Goal: Find specific page/section: Find specific page/section

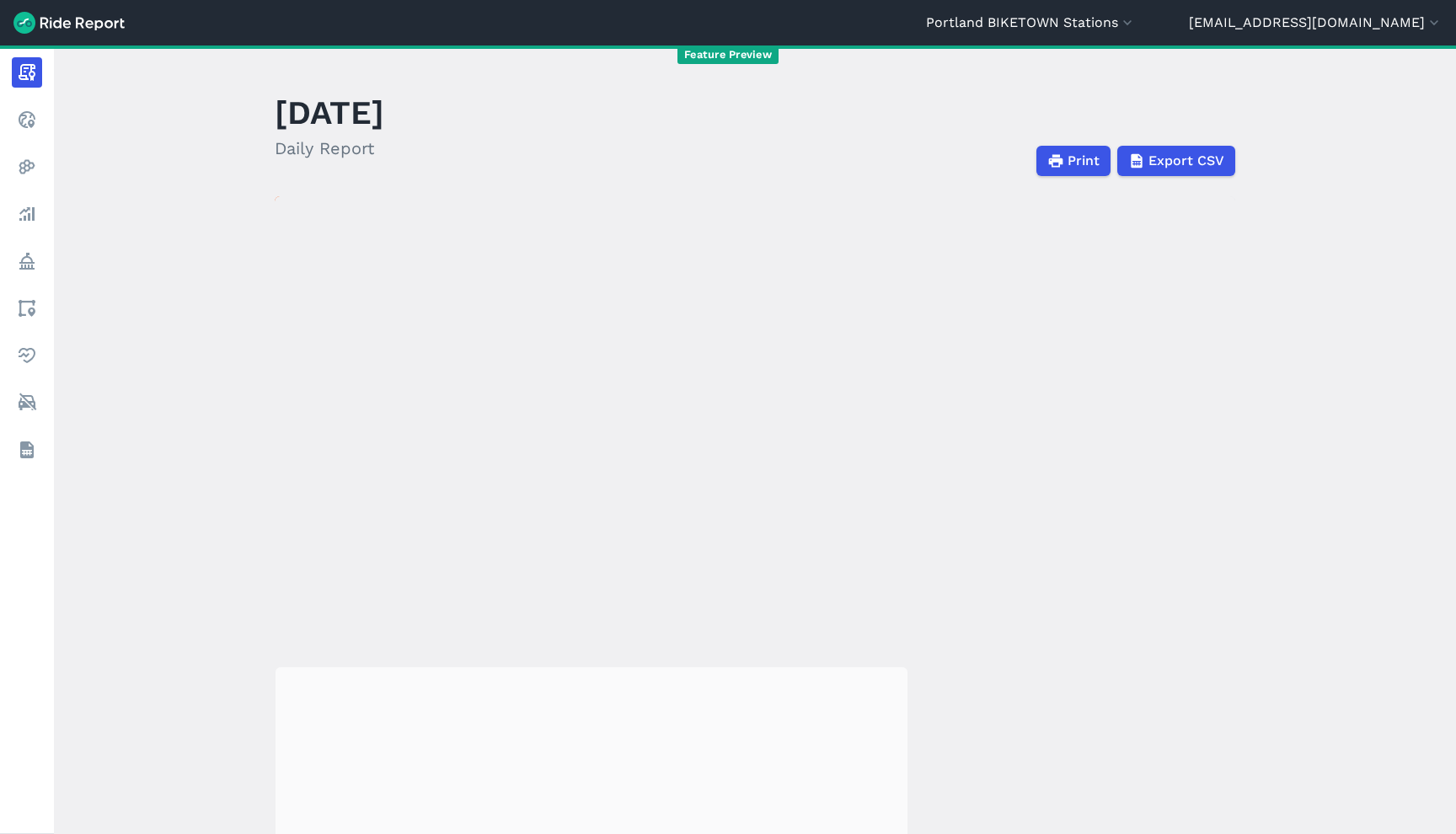
click at [1145, 9] on header "[GEOGRAPHIC_DATA] [GEOGRAPHIC_DATA] [GEOGRAPHIC_DATA] [GEOGRAPHIC_DATA] [GEOGRA…" at bounding box center [728, 22] width 1456 height 46
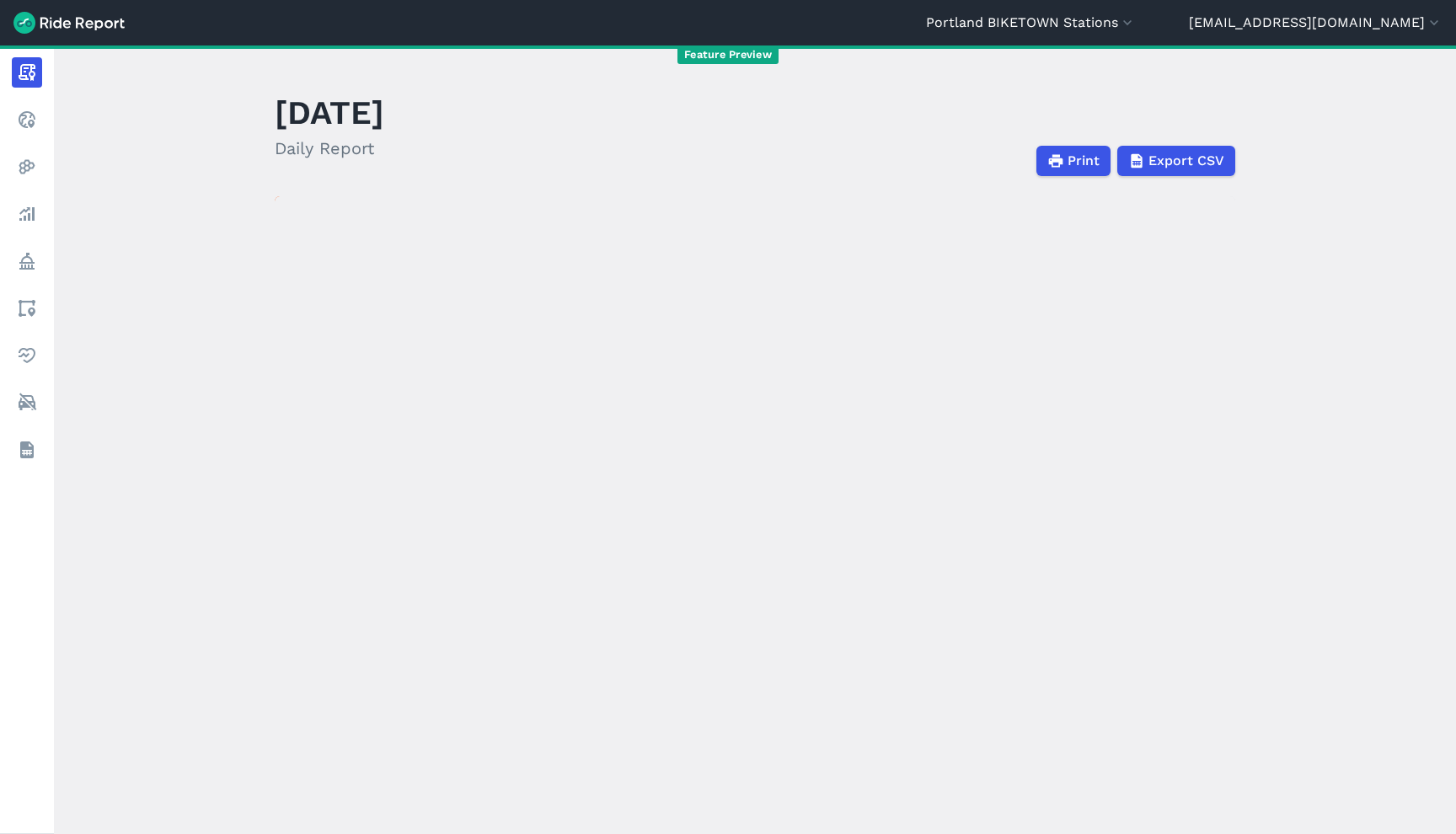
click at [1145, 33] on header "[GEOGRAPHIC_DATA] [GEOGRAPHIC_DATA] [GEOGRAPHIC_DATA] [GEOGRAPHIC_DATA] [GEOGRA…" at bounding box center [728, 22] width 1456 height 46
click at [1135, 26] on button "Portland BIKETOWN Stations" at bounding box center [1031, 22] width 210 height 20
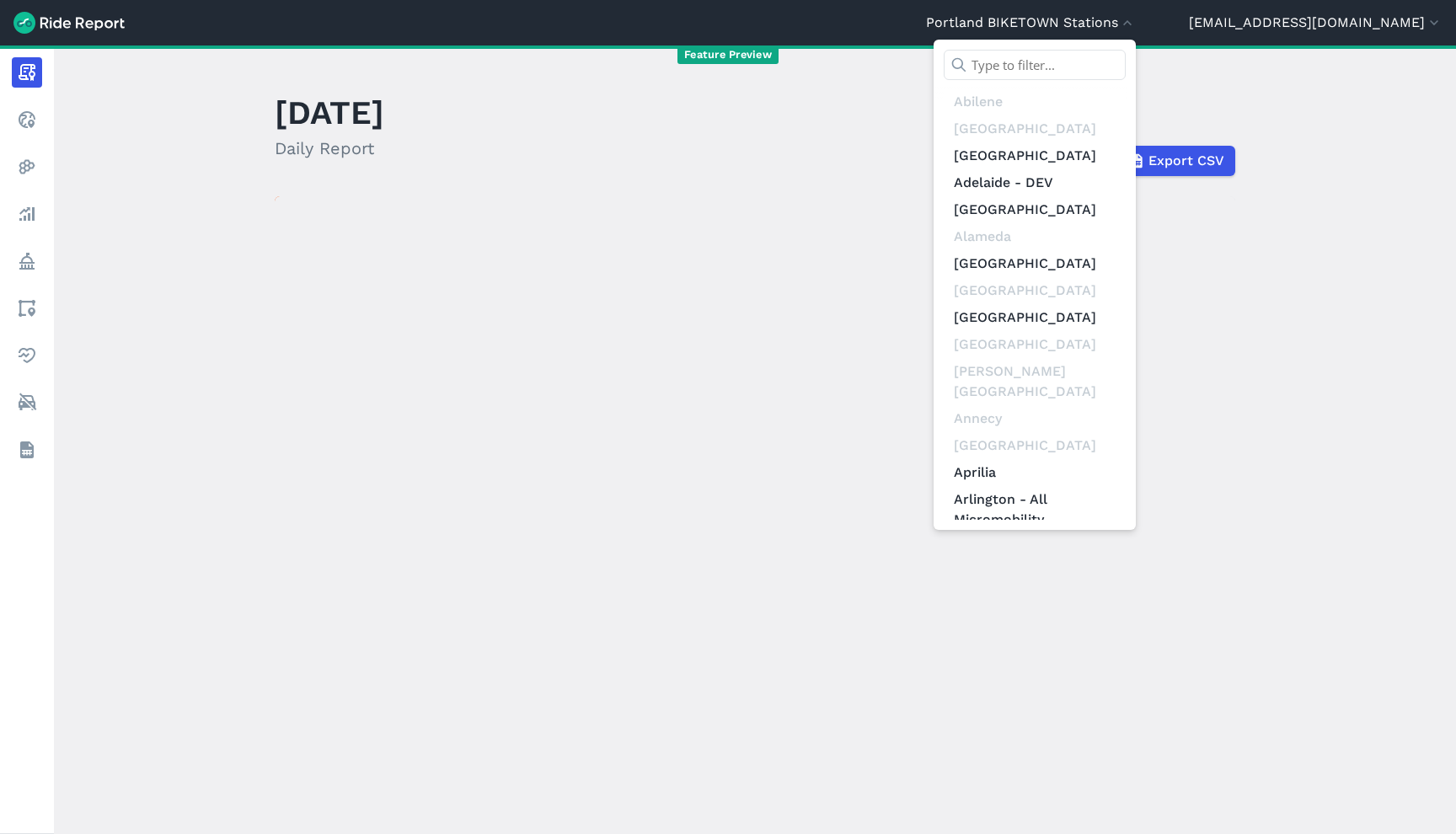
click at [1120, 51] on input "text" at bounding box center [1034, 64] width 182 height 30
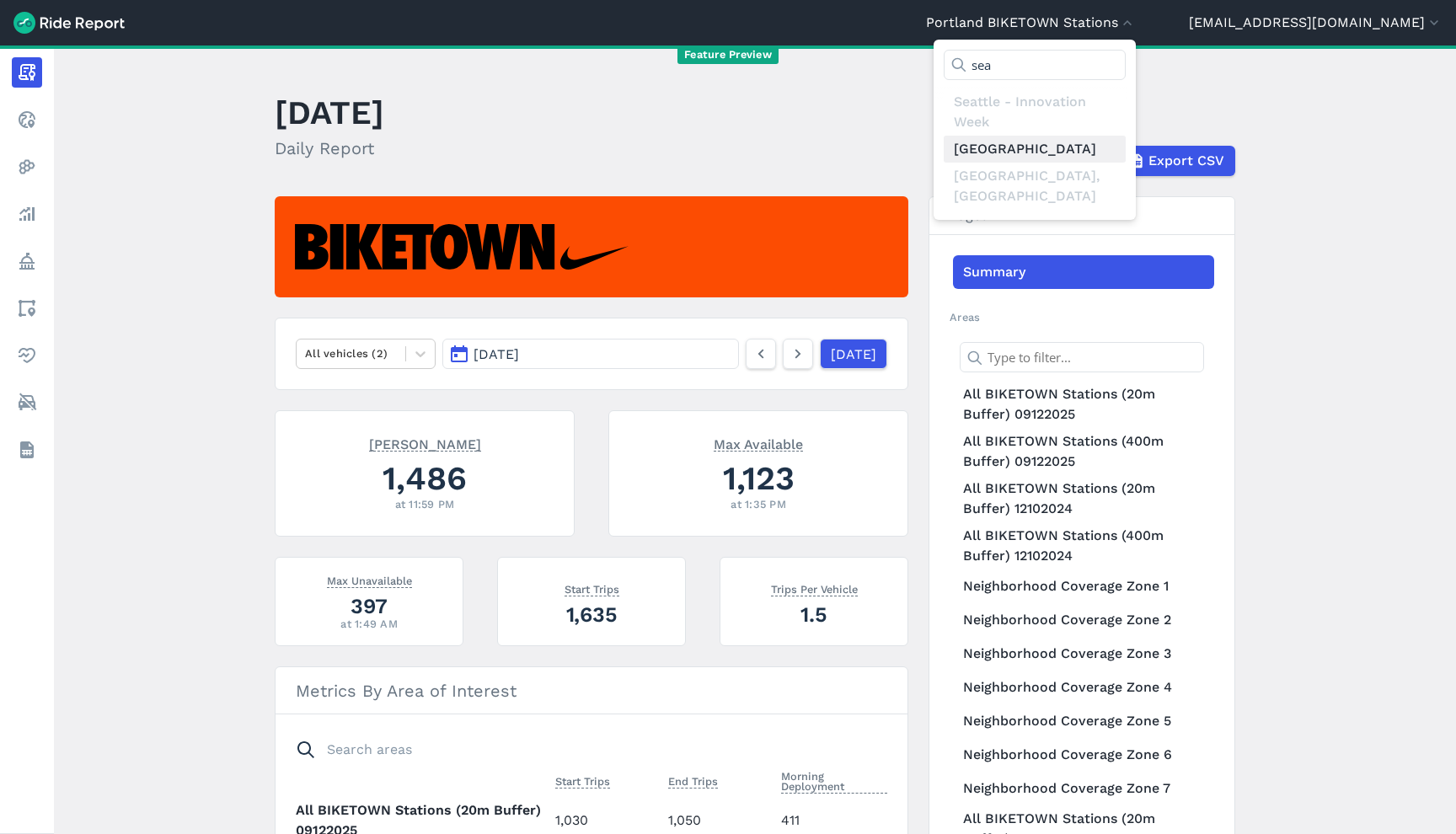
type input "sea"
click at [1113, 155] on link "[GEOGRAPHIC_DATA]" at bounding box center [1034, 150] width 182 height 27
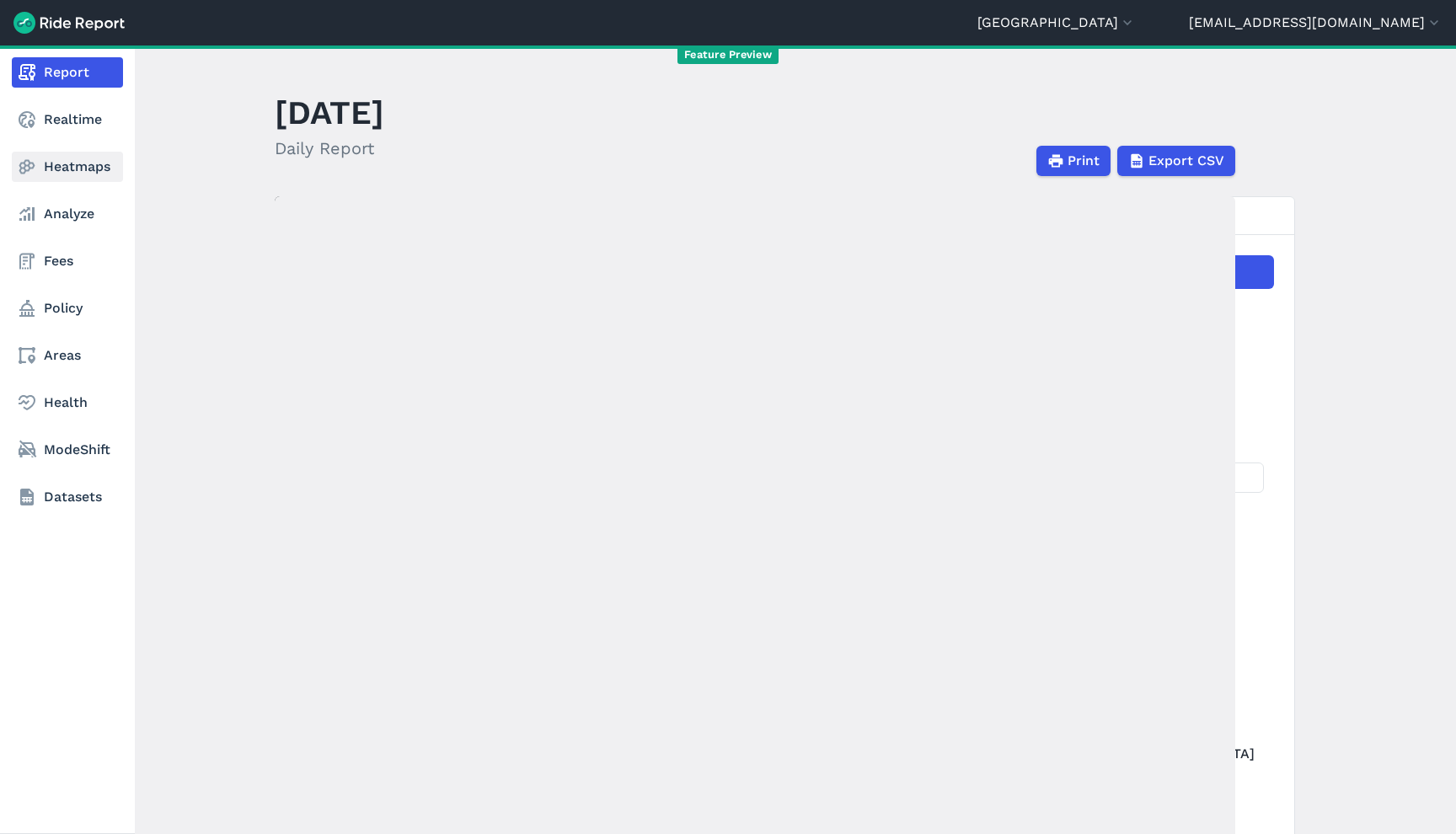
click at [98, 174] on link "Heatmaps" at bounding box center [67, 166] width 112 height 30
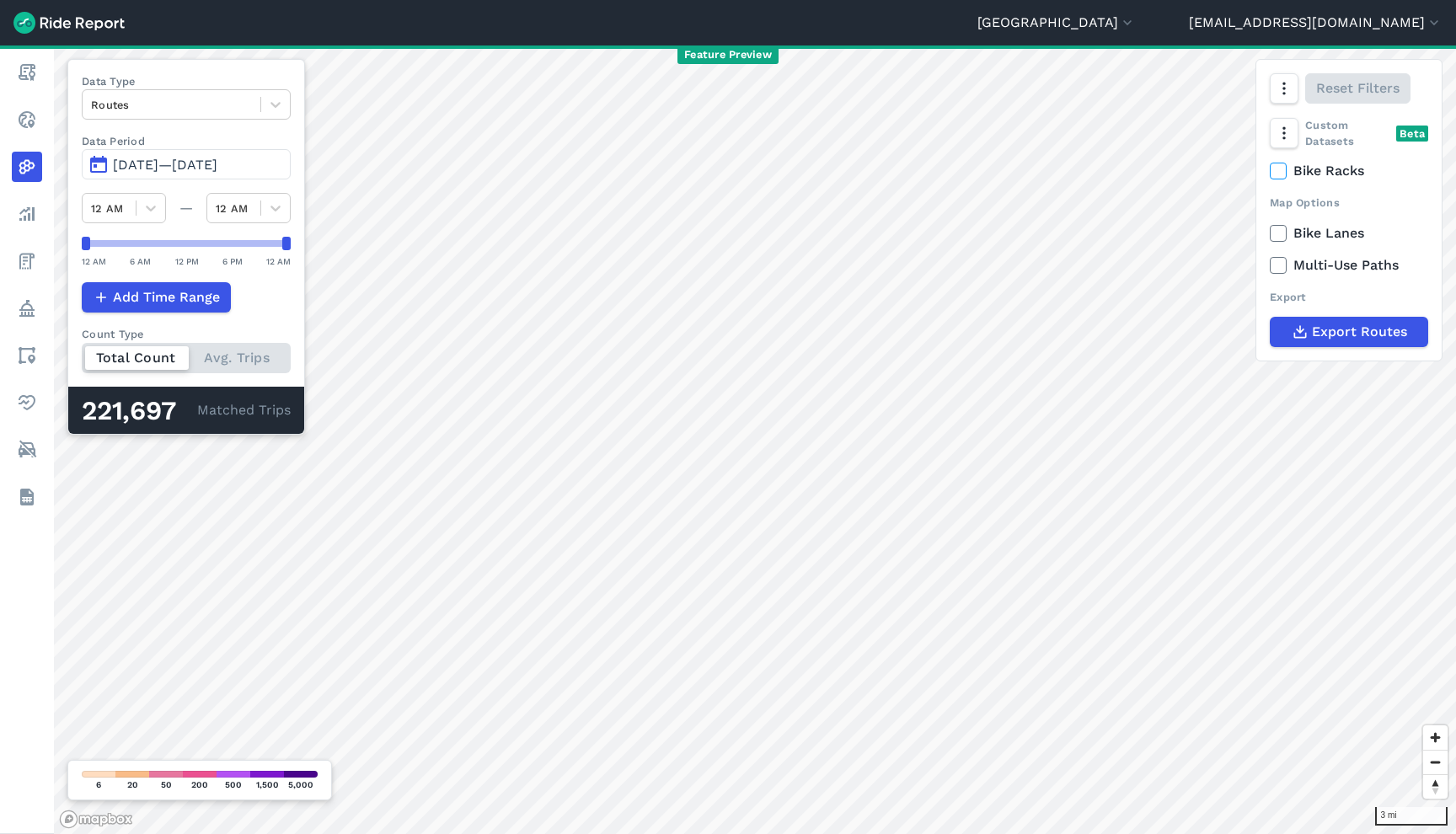
click at [186, 164] on span "[DATE]—[DATE]" at bounding box center [165, 164] width 105 height 16
